Goal: Task Accomplishment & Management: Manage account settings

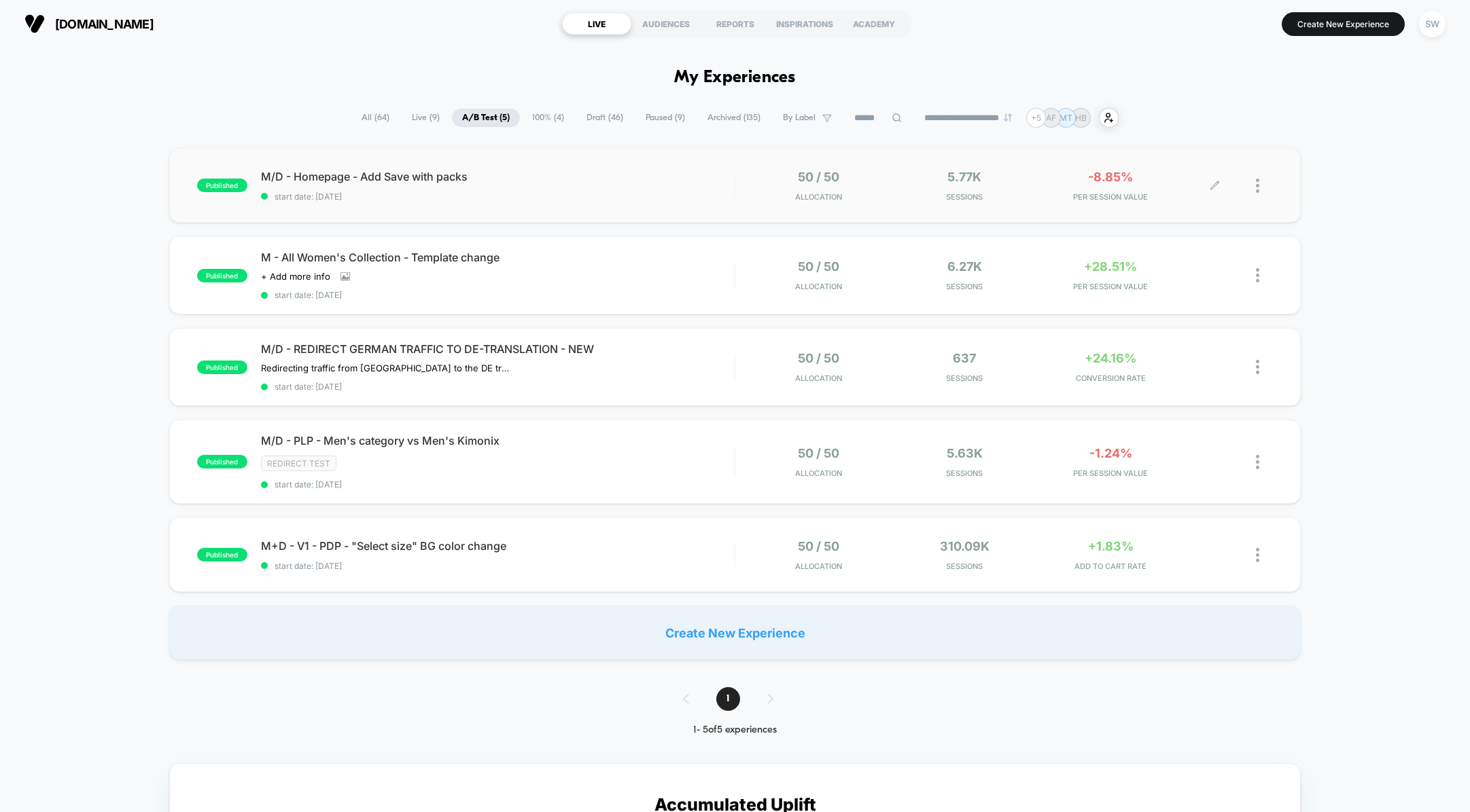
click at [1254, 186] on div at bounding box center [1244, 185] width 59 height 32
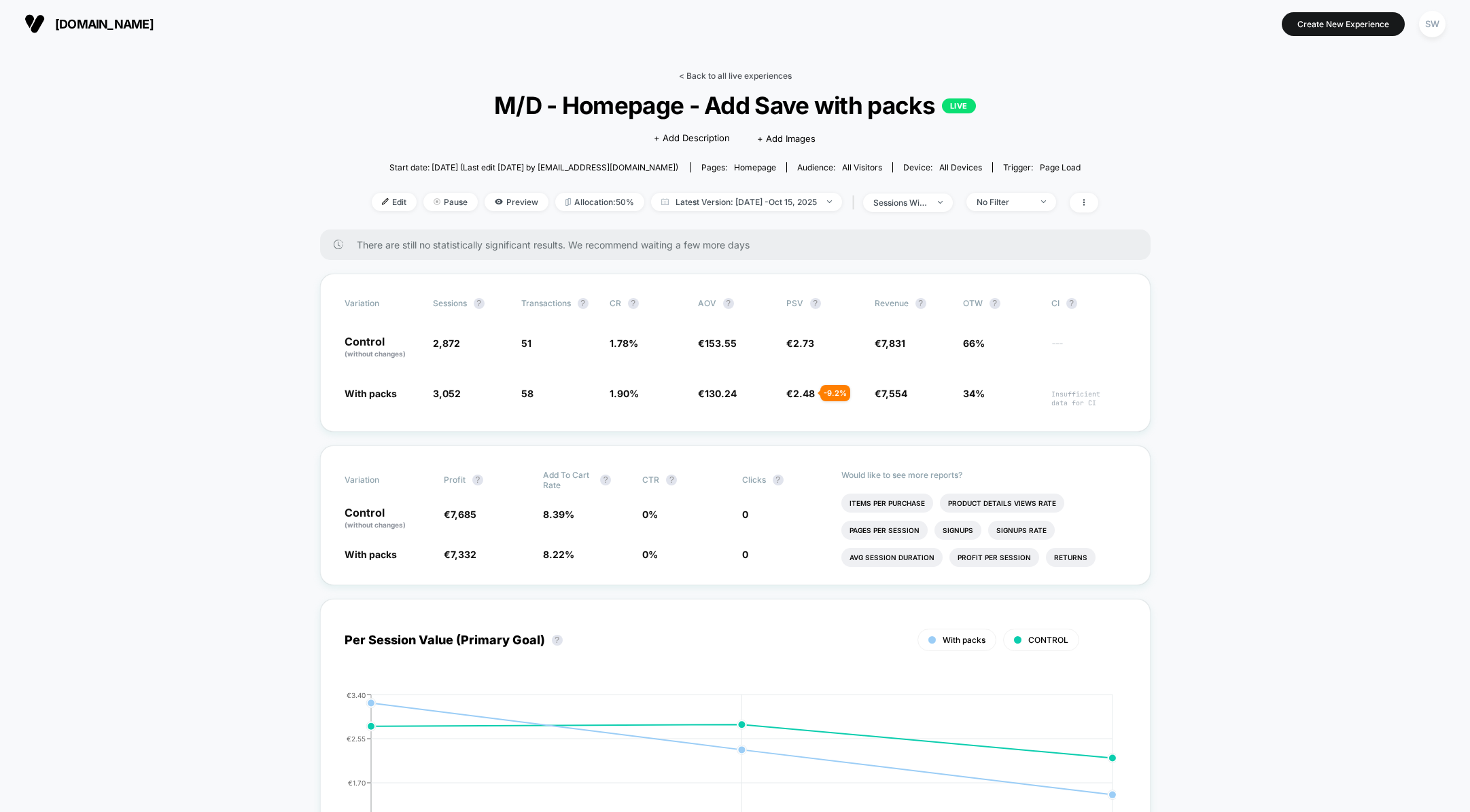
click at [769, 75] on link "< Back to all live experiences" at bounding box center [735, 75] width 113 height 10
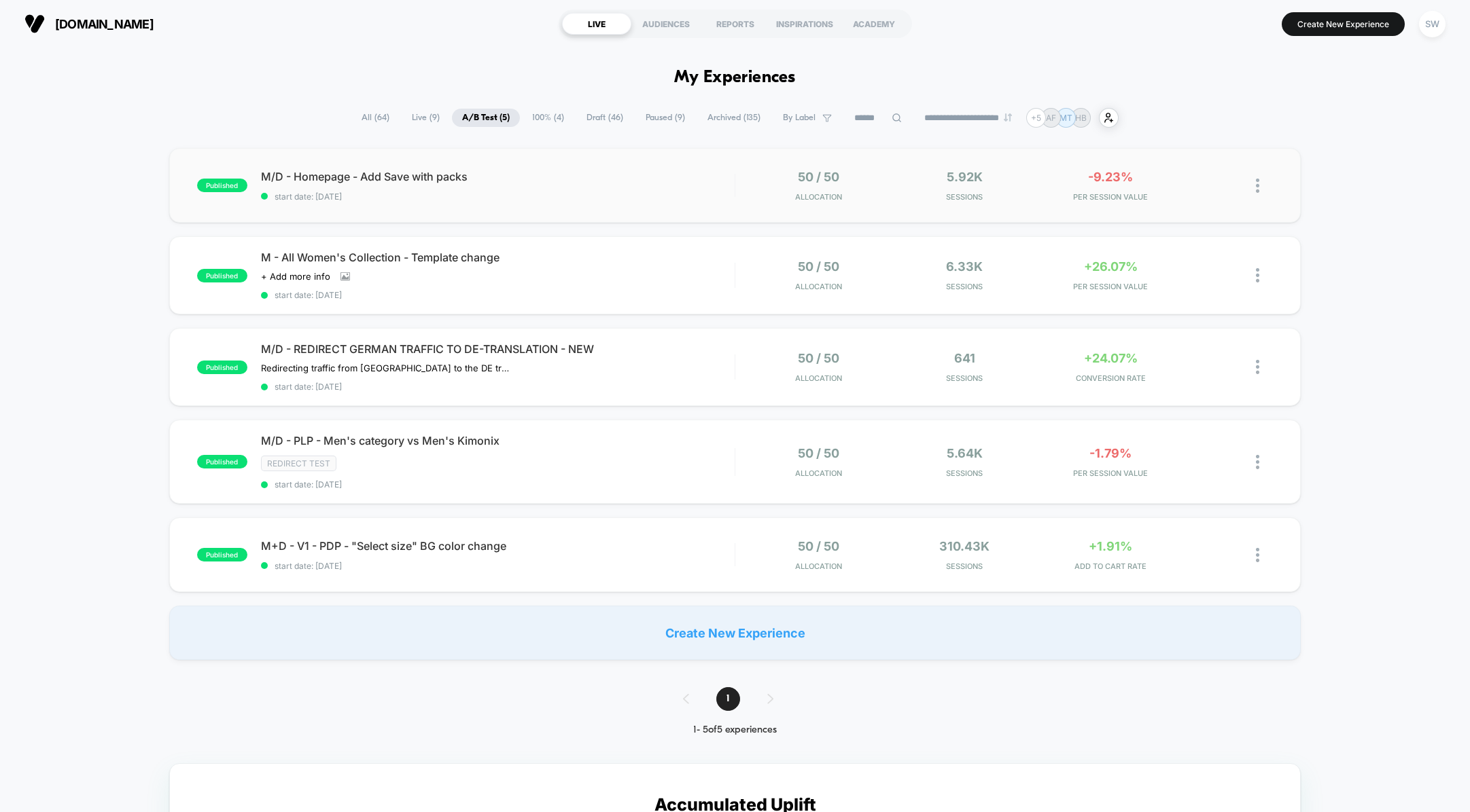
click at [1257, 190] on img at bounding box center [1257, 185] width 4 height 14
click at [1177, 168] on div "Pause" at bounding box center [1188, 171] width 122 height 31
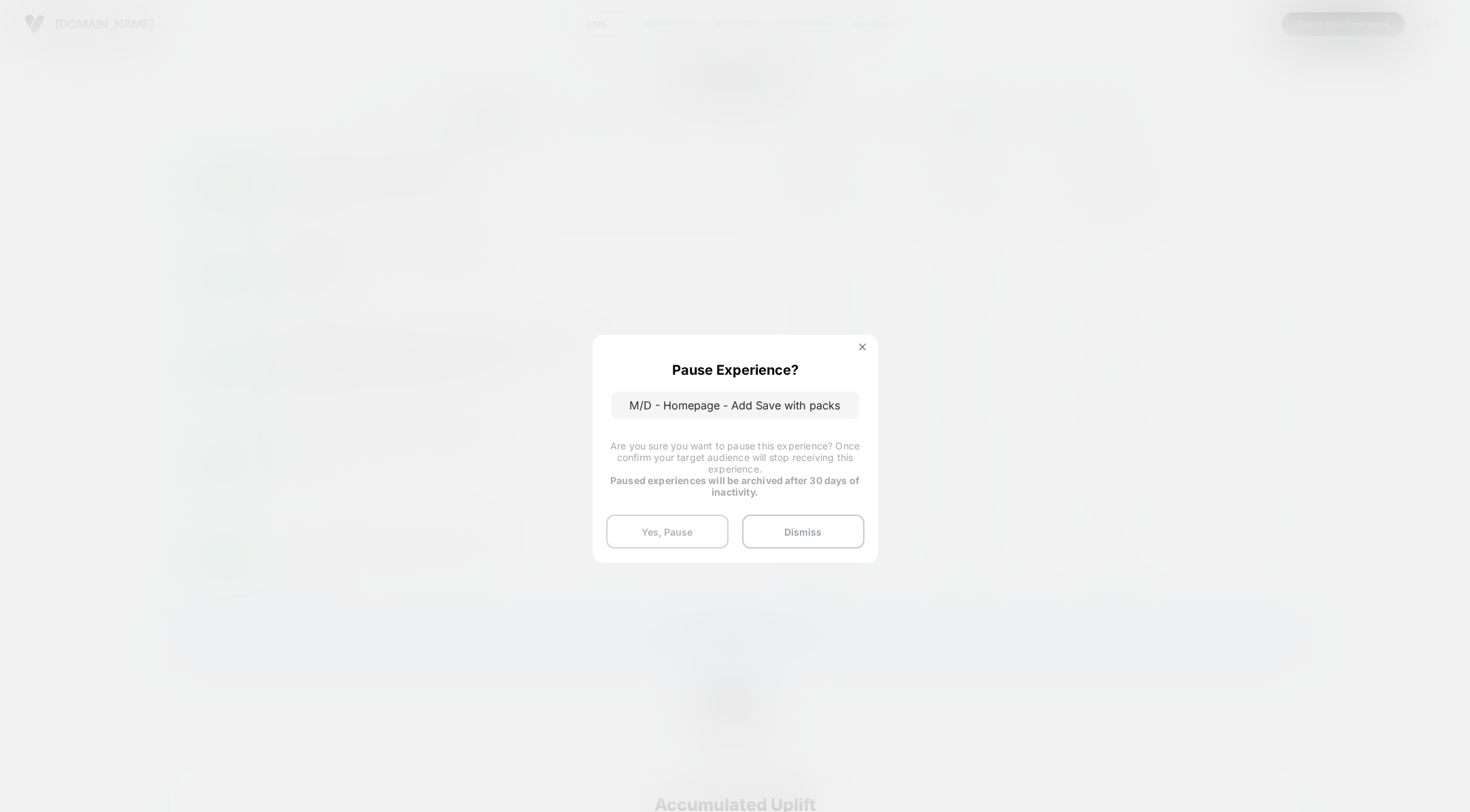
click at [659, 530] on button "Yes, Pause" at bounding box center [667, 532] width 122 height 34
